Goal: Task Accomplishment & Management: Manage account settings

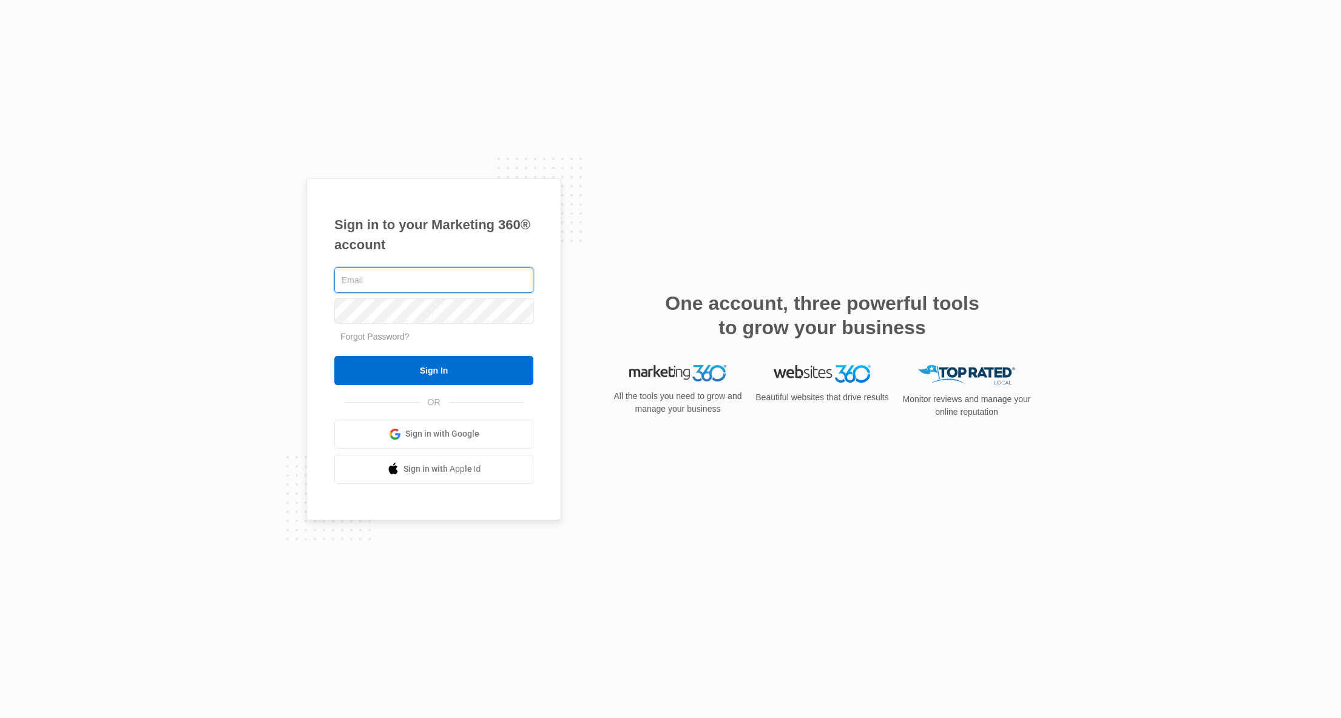
click at [373, 282] on input "text" at bounding box center [433, 280] width 199 height 25
drag, startPoint x: 373, startPoint y: 282, endPoint x: 356, endPoint y: 278, distance: 17.3
click at [356, 278] on input "text" at bounding box center [433, 280] width 199 height 25
type input "support@certifiedrestore.com"
click at [433, 368] on input "Sign In" at bounding box center [433, 370] width 199 height 29
